Goal: Check status: Check status

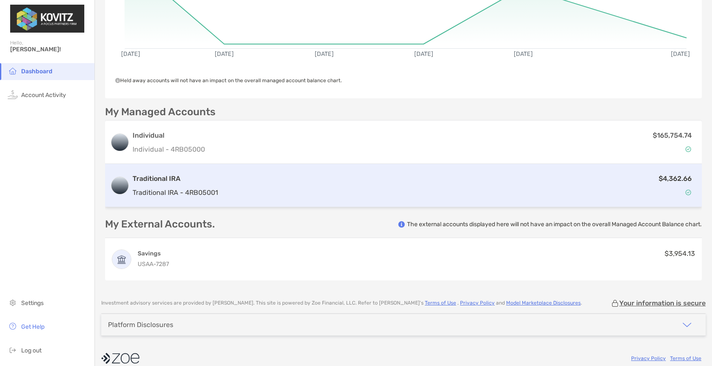
scroll to position [160, 0]
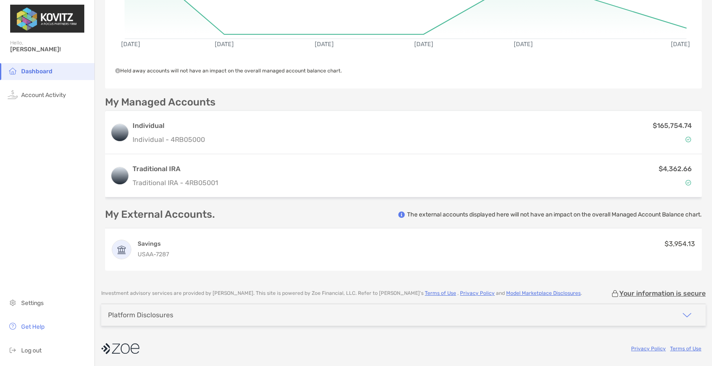
click at [378, 318] on div "Platform Disclosures" at bounding box center [403, 315] width 604 height 22
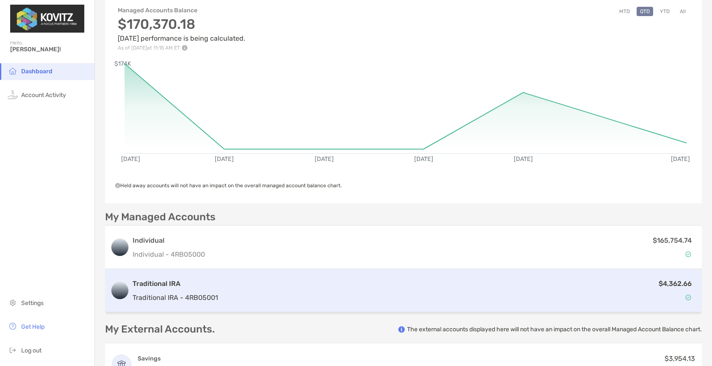
scroll to position [45, 0]
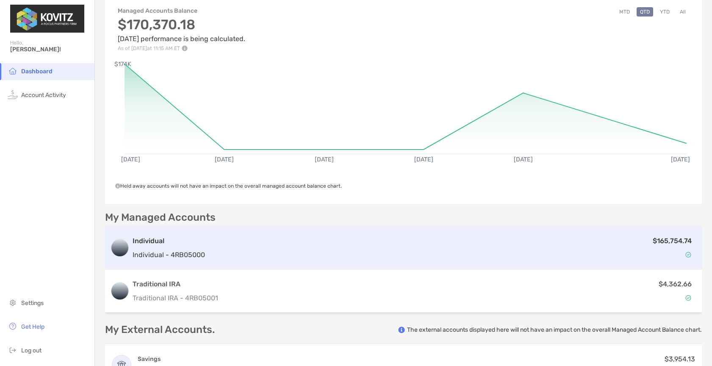
click at [275, 253] on div "$165,754.74" at bounding box center [452, 247] width 488 height 25
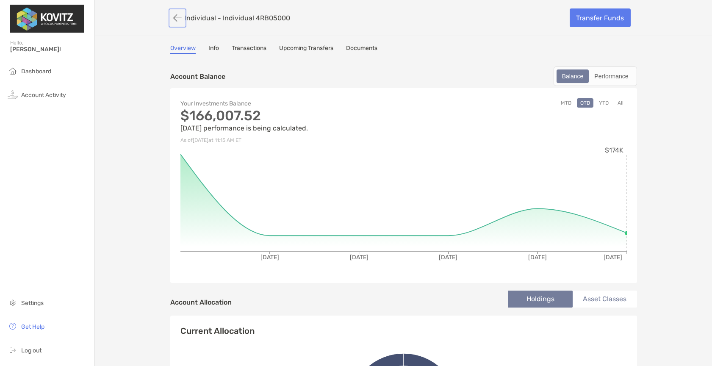
click at [174, 19] on button "button" at bounding box center [177, 18] width 14 height 16
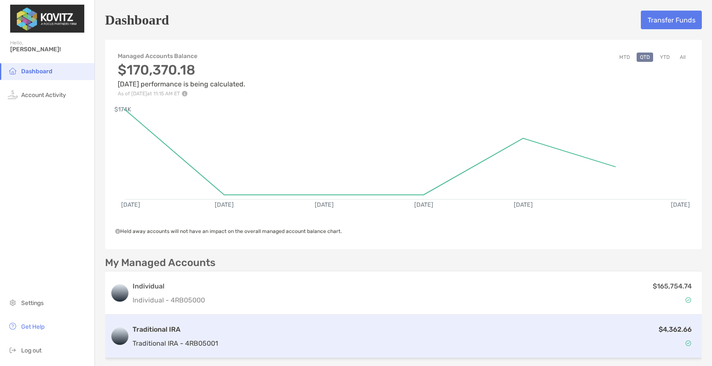
click at [235, 338] on div "$4,362.66" at bounding box center [458, 336] width 475 height 25
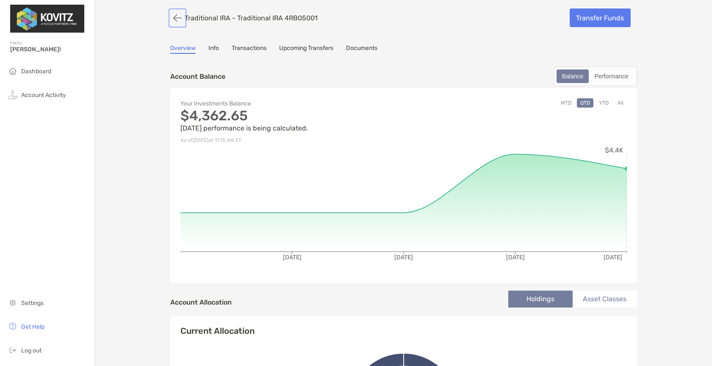
click at [173, 19] on button "button" at bounding box center [177, 18] width 14 height 16
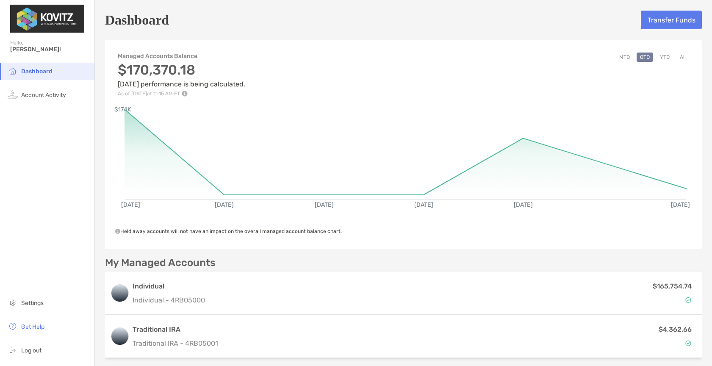
click at [659, 57] on button "YTD" at bounding box center [664, 56] width 17 height 9
